Goal: Obtain resource: Download file/media

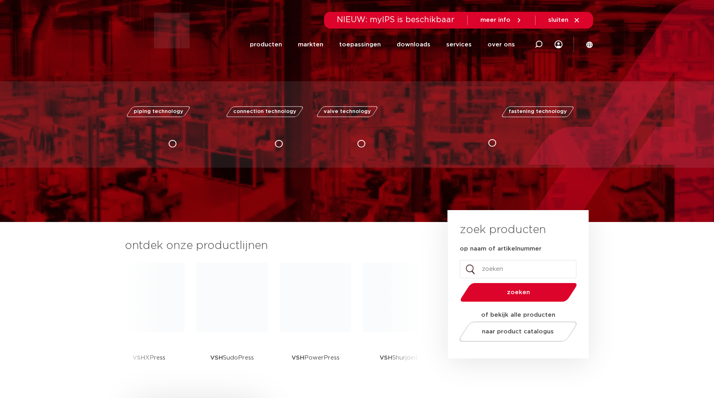
scroll to position [390, 0]
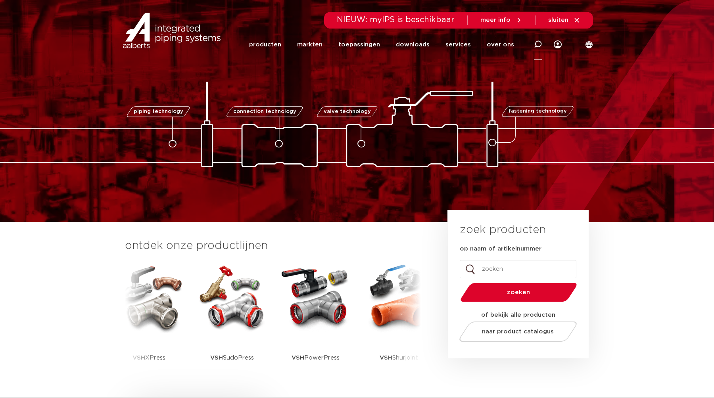
click at [534, 43] on icon at bounding box center [538, 44] width 8 height 8
type input "vsh"
click button "Zoeken" at bounding box center [0, 0] width 0 height 0
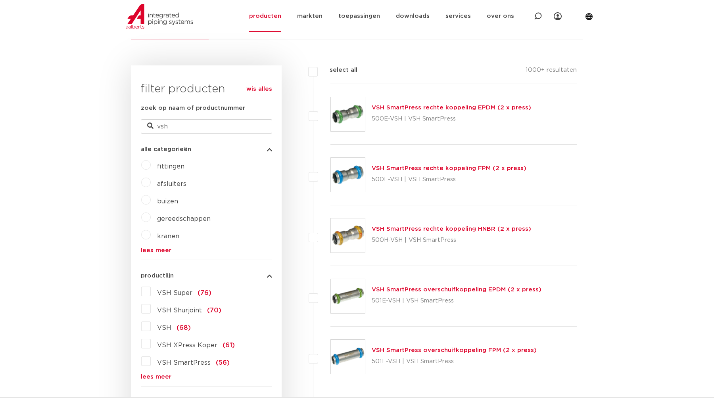
scroll to position [169, 0]
click at [402, 107] on link "VSH SmartPress rechte koppeling EPDM (2 x press)" at bounding box center [450, 107] width 159 height 6
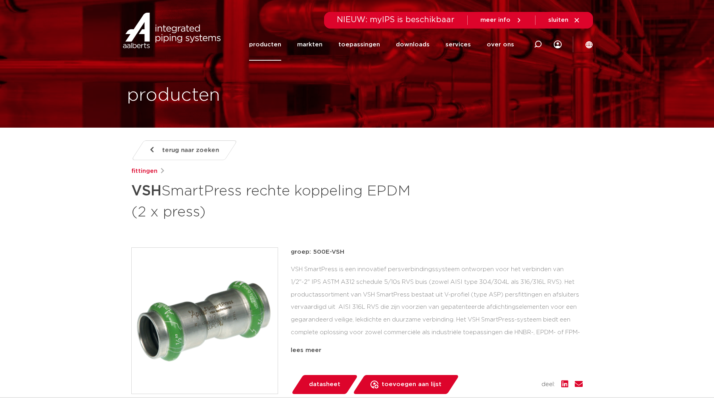
click at [337, 381] on span "datasheet" at bounding box center [324, 384] width 31 height 13
